Goal: Find specific page/section: Find specific page/section

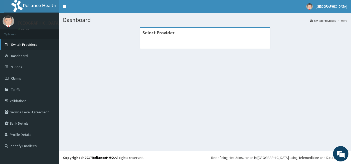
click at [36, 47] on link "Switch Providers" at bounding box center [29, 44] width 59 height 11
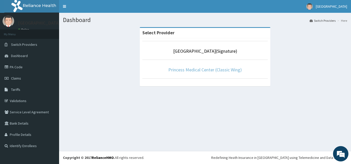
click at [206, 71] on link "Princess Medical Center (Classic Wing)" at bounding box center [204, 70] width 73 height 6
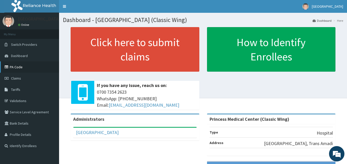
click at [20, 68] on link "PA Code" at bounding box center [29, 67] width 59 height 11
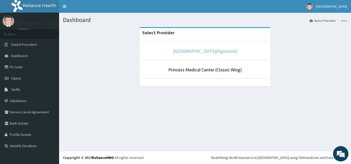
click at [211, 51] on link "Princess Medical Center(Signature)" at bounding box center [205, 51] width 64 height 6
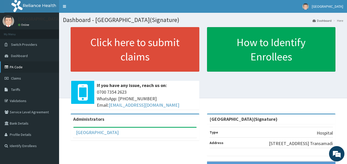
click at [12, 67] on link "PA Code" at bounding box center [29, 67] width 59 height 11
